Goal: Task Accomplishment & Management: Use online tool/utility

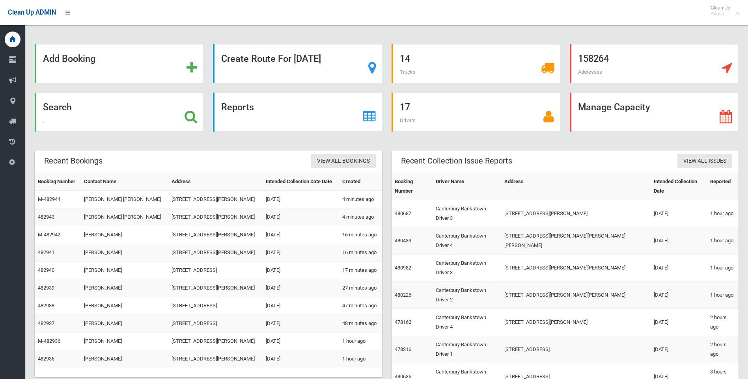
click at [58, 104] on strong "Search" at bounding box center [57, 107] width 29 height 11
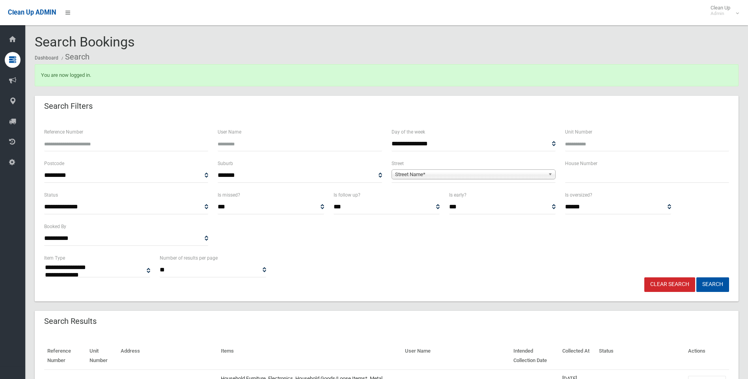
select select
click at [576, 173] on input "text" at bounding box center [647, 175] width 164 height 15
type input "**"
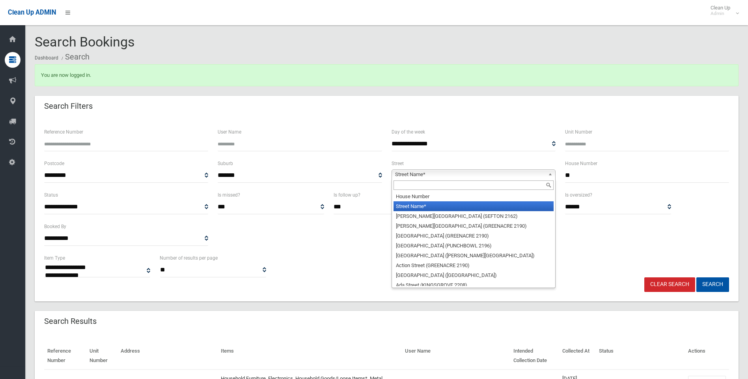
click at [408, 174] on span "Street Name*" at bounding box center [470, 174] width 150 height 9
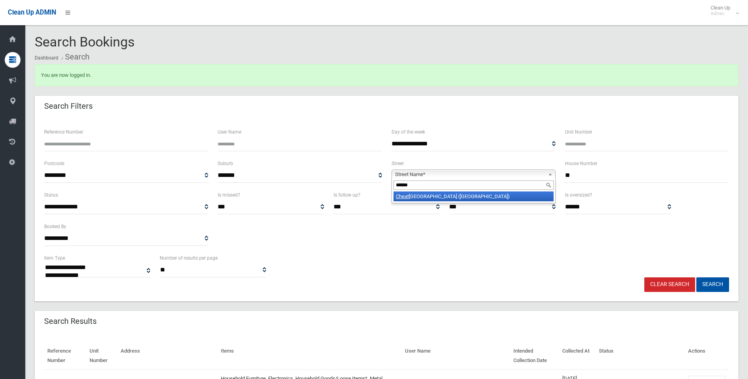
type input "*******"
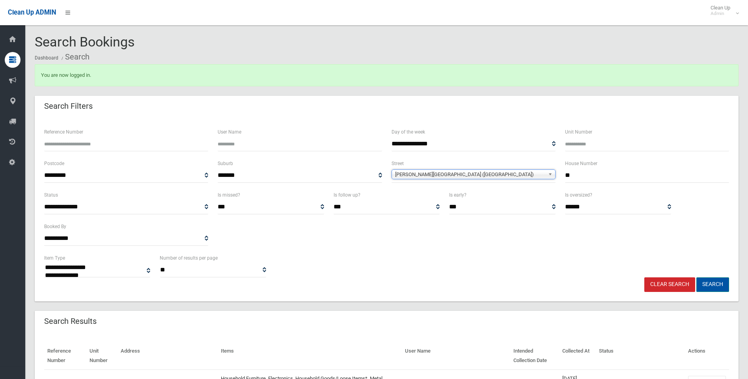
click at [719, 286] on button "Search" at bounding box center [712, 284] width 33 height 15
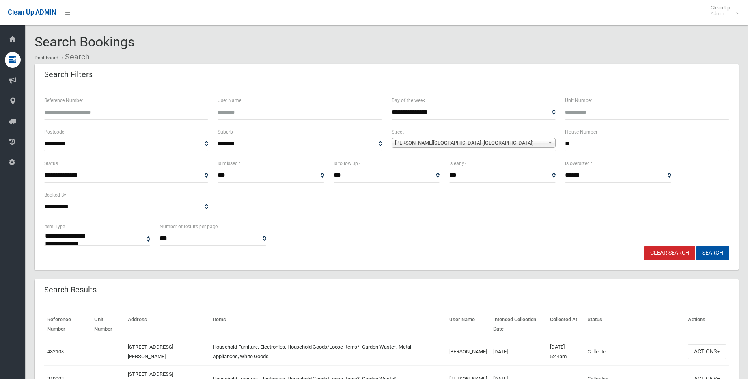
select select
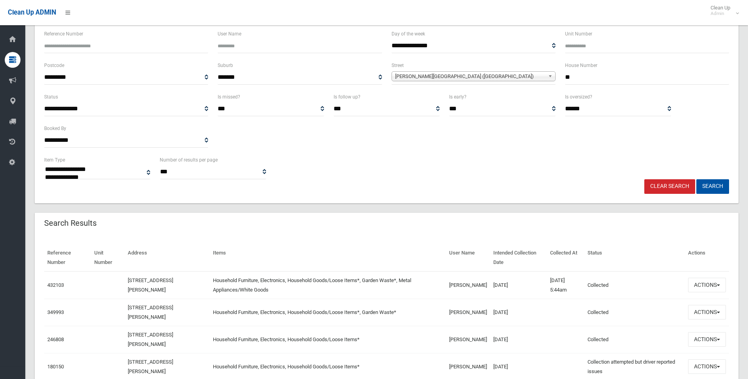
scroll to position [67, 0]
click at [698, 283] on button "Actions" at bounding box center [707, 284] width 38 height 15
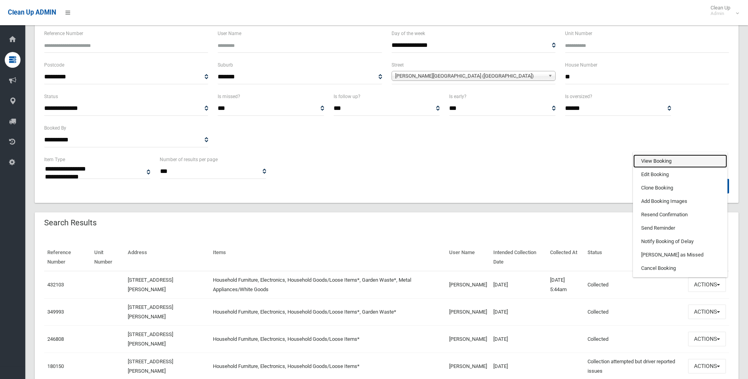
click at [650, 160] on link "View Booking" at bounding box center [680, 160] width 94 height 13
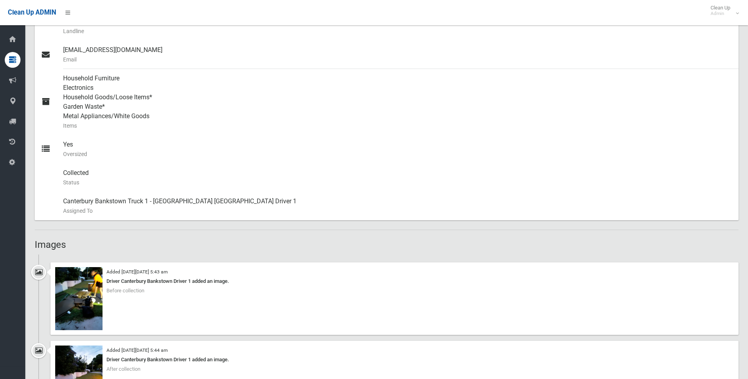
scroll to position [327, 0]
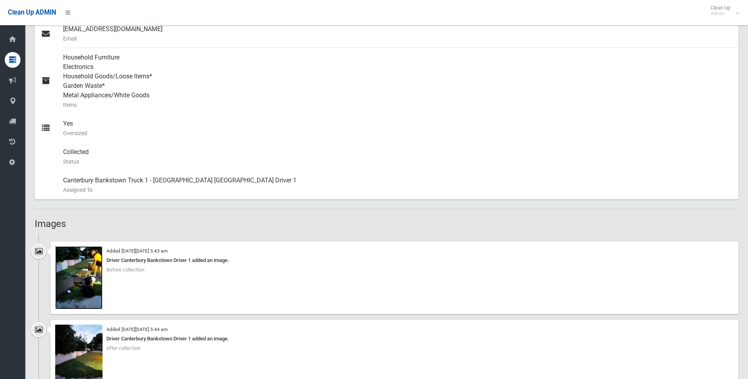
click at [69, 272] on img at bounding box center [78, 277] width 47 height 63
click at [84, 355] on img at bounding box center [78, 356] width 47 height 63
